Goal: Information Seeking & Learning: Learn about a topic

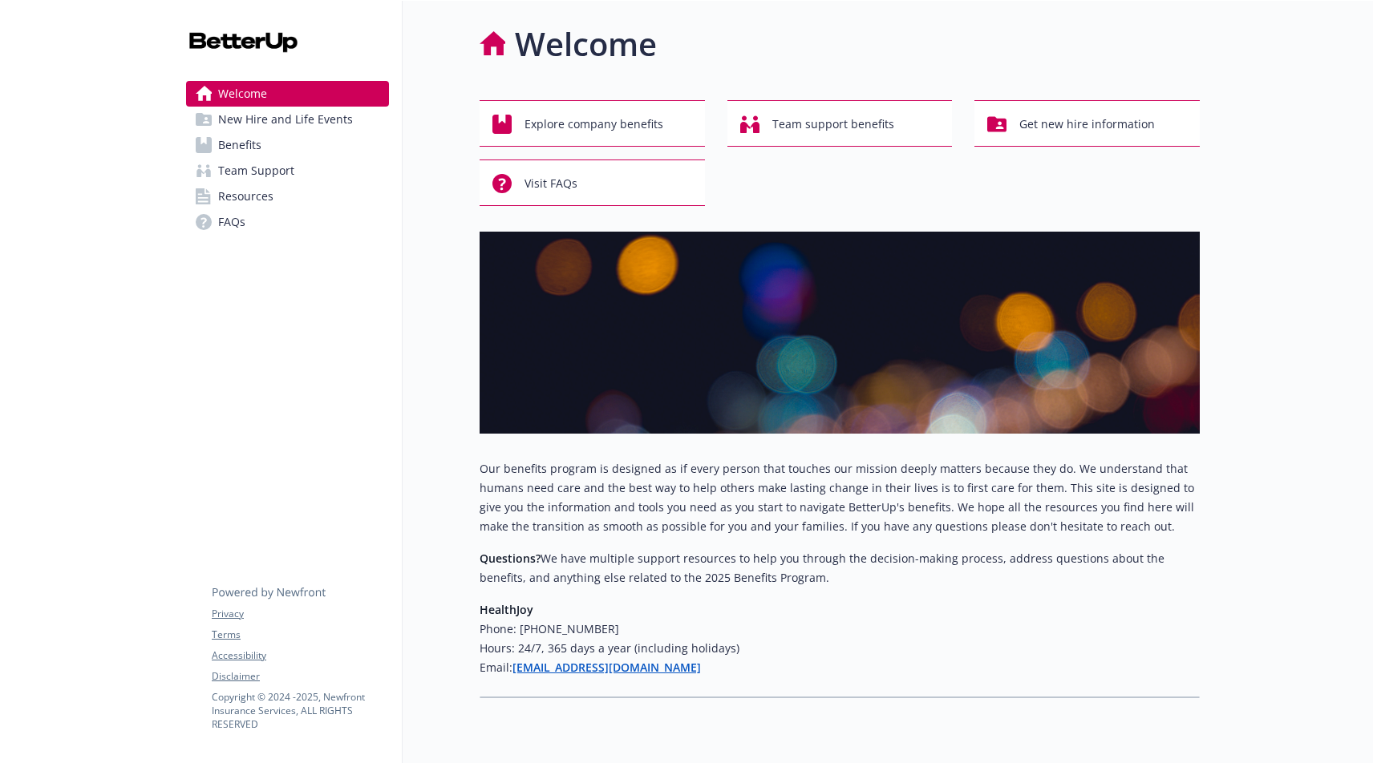
click at [241, 124] on span "New Hire and Life Events" at bounding box center [285, 120] width 135 height 26
